Goal: Task Accomplishment & Management: Manage account settings

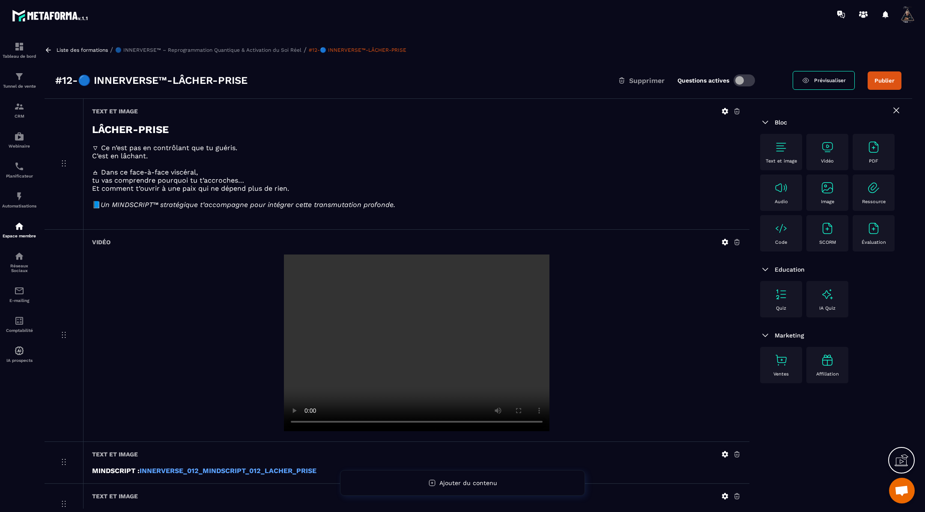
click at [885, 78] on button "Publier" at bounding box center [884, 80] width 34 height 18
click at [48, 52] on icon at bounding box center [48, 50] width 5 height 5
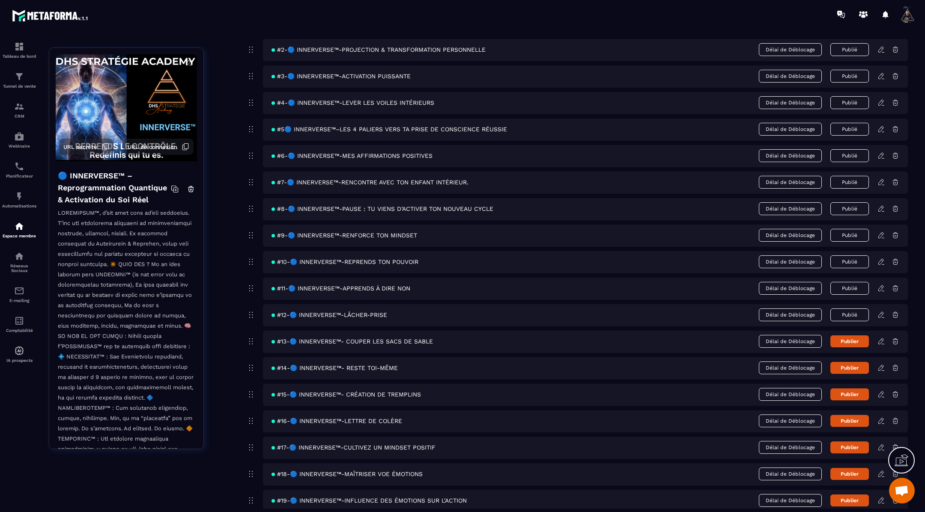
scroll to position [121, 0]
click at [881, 337] on icon at bounding box center [881, 341] width 8 height 8
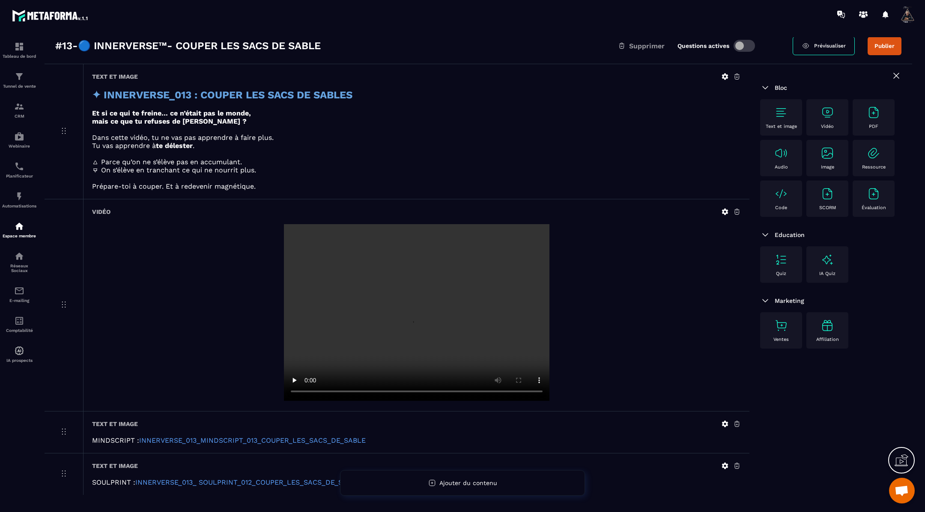
scroll to position [62, 0]
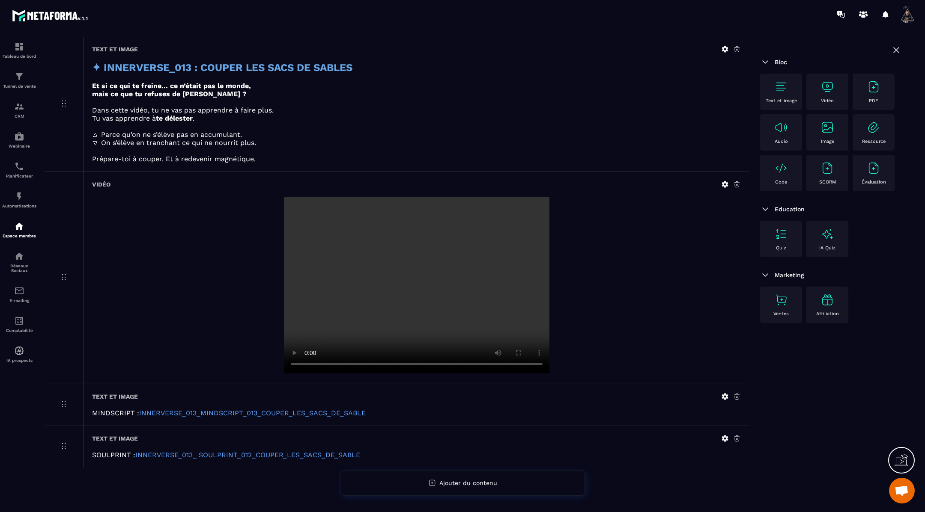
click at [724, 394] on icon at bounding box center [725, 397] width 6 height 6
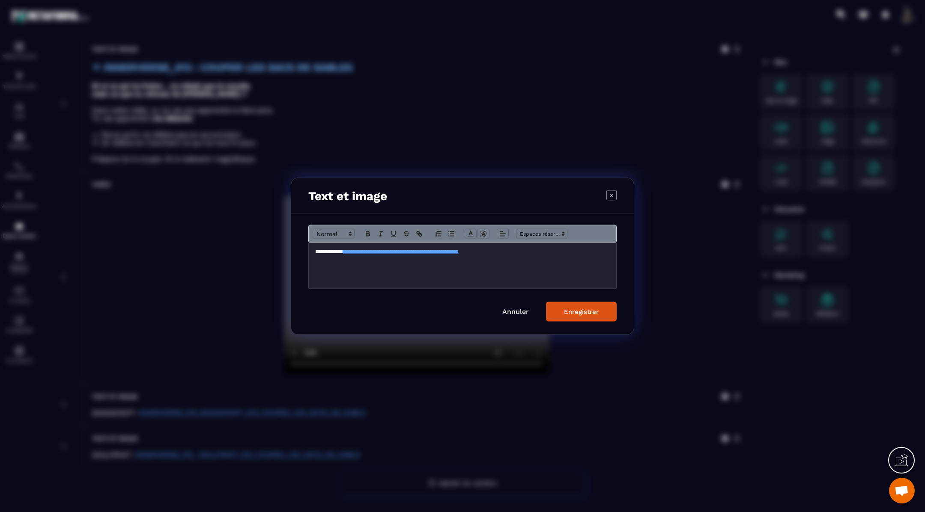
click at [546, 248] on p "**********" at bounding box center [462, 252] width 295 height 8
click at [581, 311] on div "Enregistrer" at bounding box center [581, 312] width 35 height 8
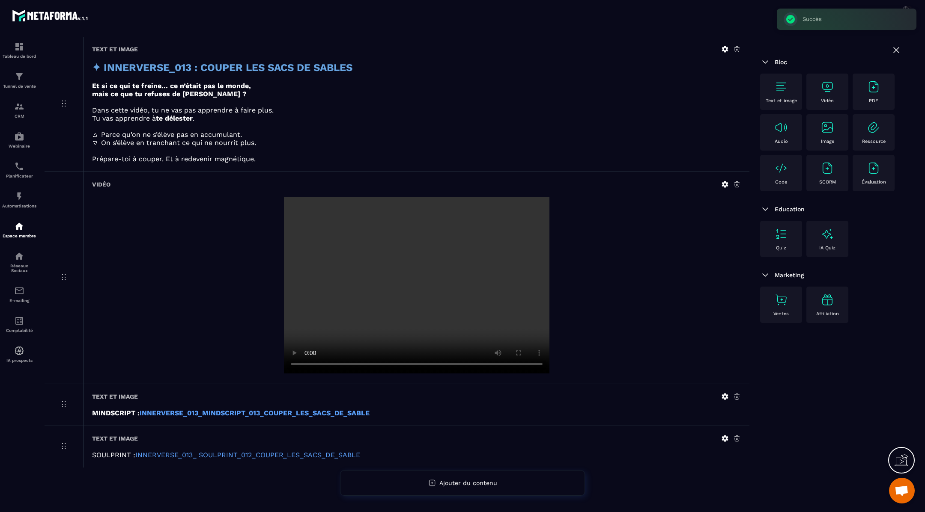
click at [723, 440] on icon at bounding box center [725, 439] width 8 height 8
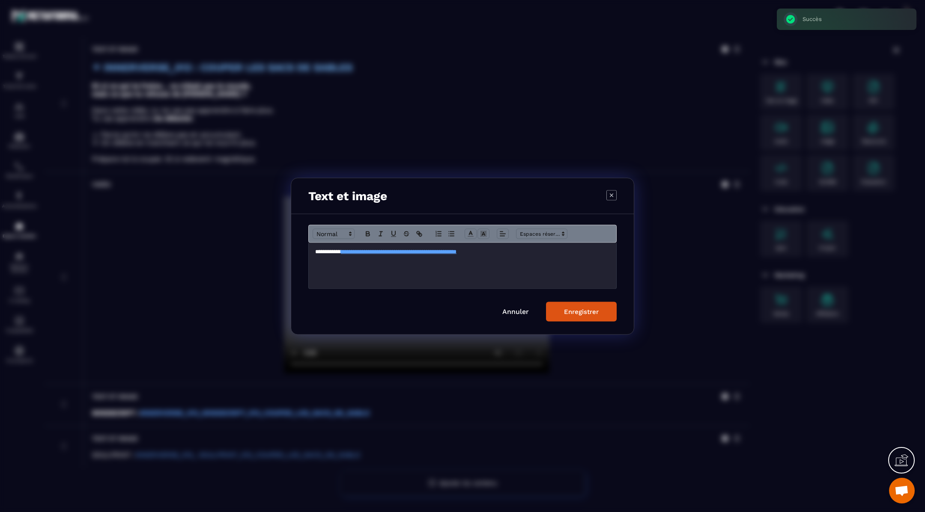
click at [571, 255] on p "**********" at bounding box center [462, 252] width 295 height 8
click at [593, 316] on button "Enregistrer" at bounding box center [581, 312] width 71 height 20
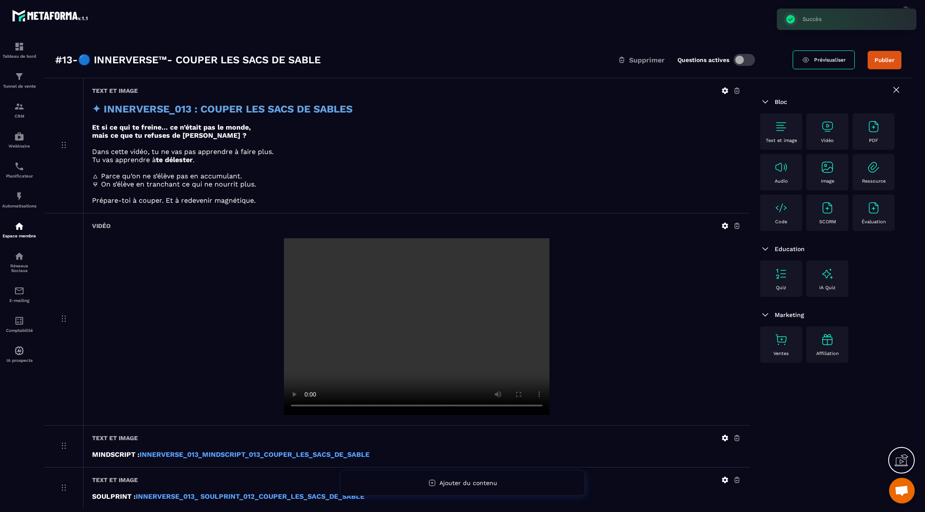
scroll to position [0, 0]
